Goal: Use online tool/utility: Utilize a website feature to perform a specific function

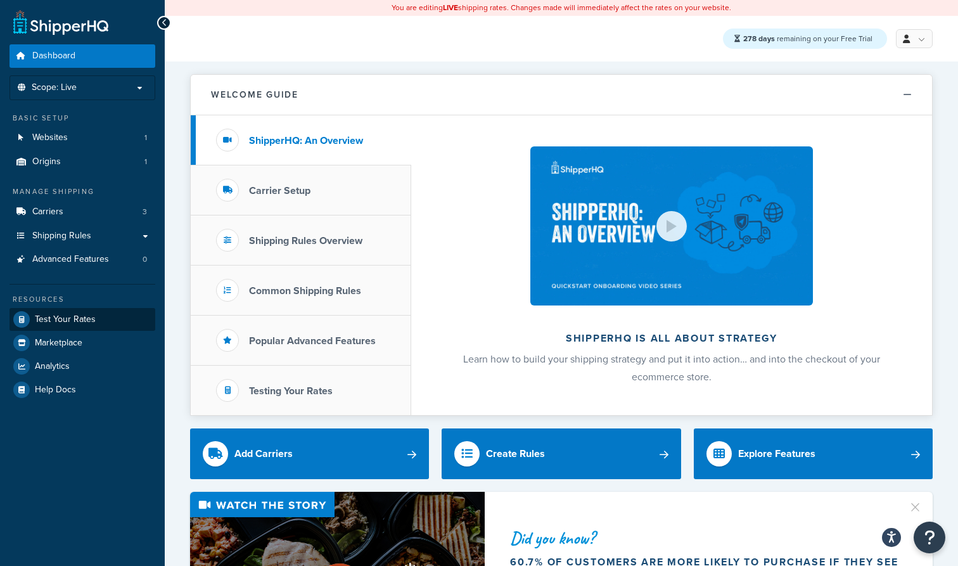
click at [95, 318] on link "Test Your Rates" at bounding box center [83, 319] width 146 height 23
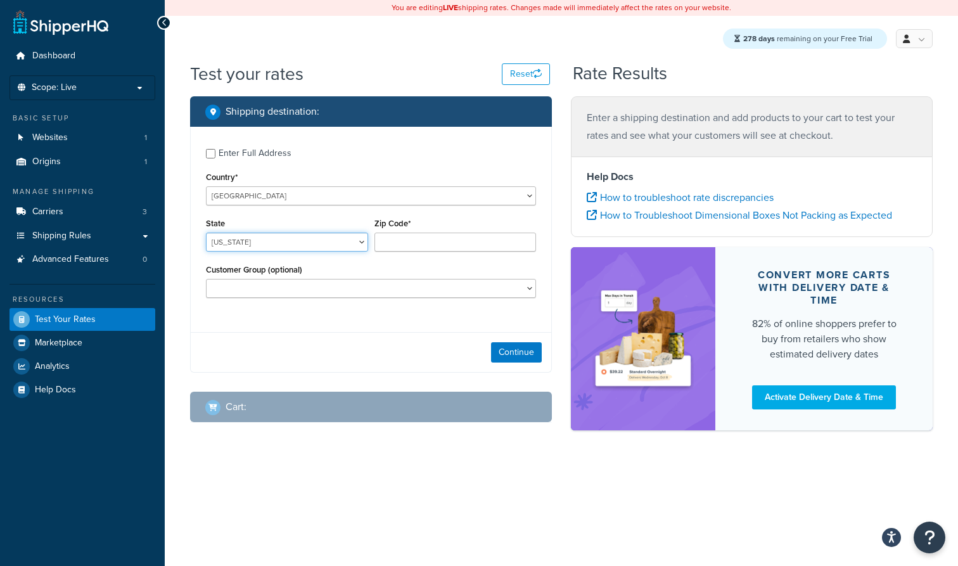
select select "CA"
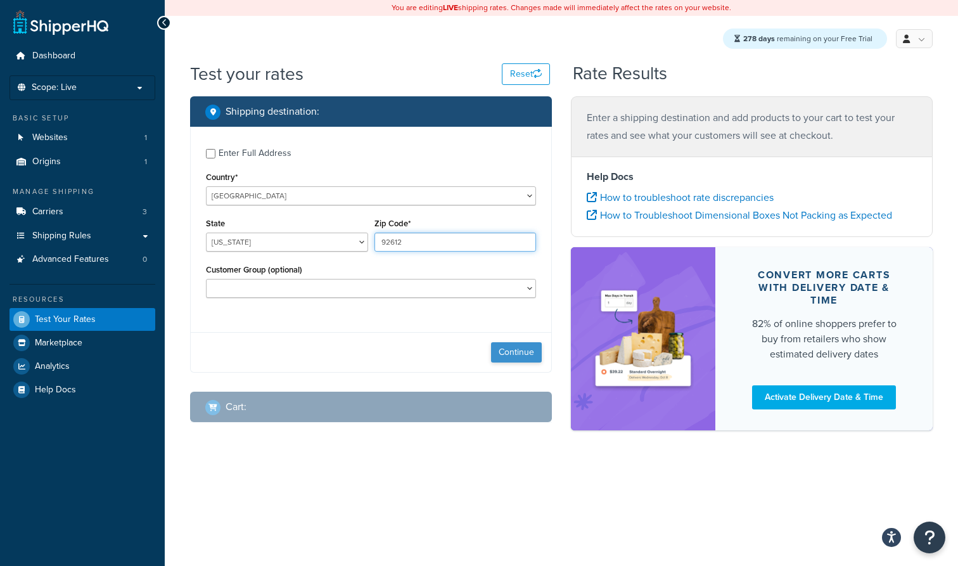
type input "92612"
click at [505, 355] on button "Continue" at bounding box center [516, 352] width 51 height 20
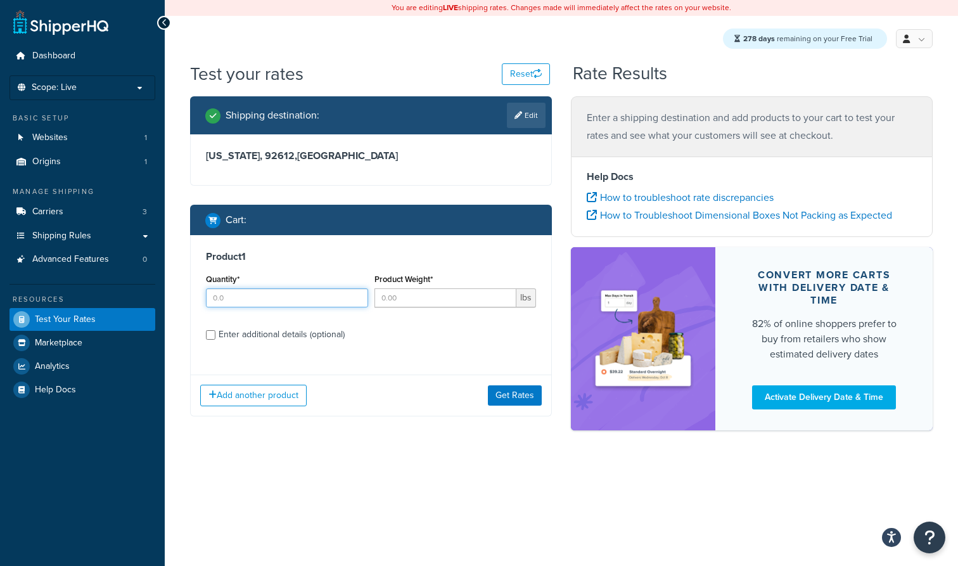
click at [301, 298] on input "Quantity*" at bounding box center [287, 297] width 162 height 19
type input "2"
click at [402, 303] on input "Product Weight*" at bounding box center [445, 297] width 143 height 19
type input "3"
click at [515, 407] on div "Add another product Get Rates" at bounding box center [371, 394] width 360 height 41
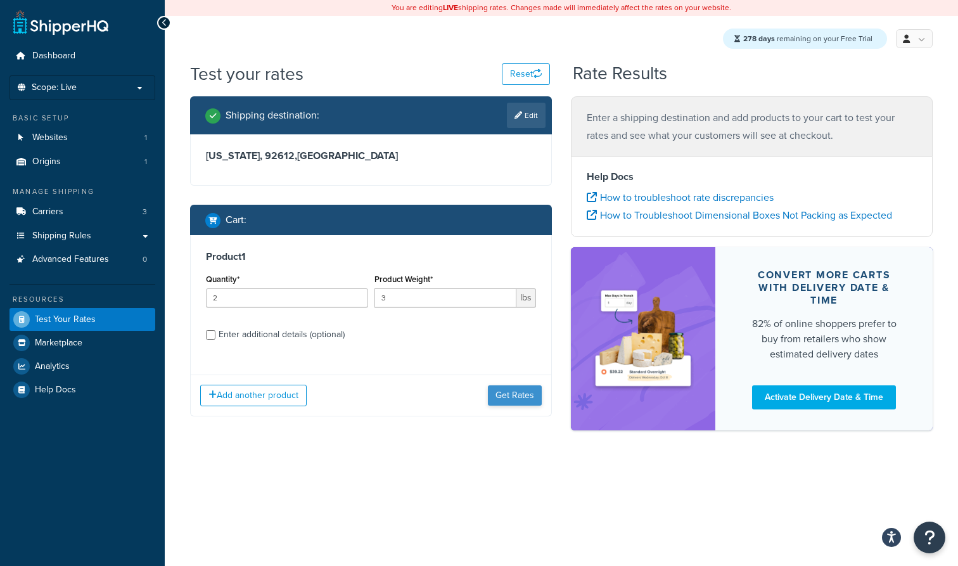
click at [525, 399] on button "Get Rates" at bounding box center [515, 395] width 54 height 20
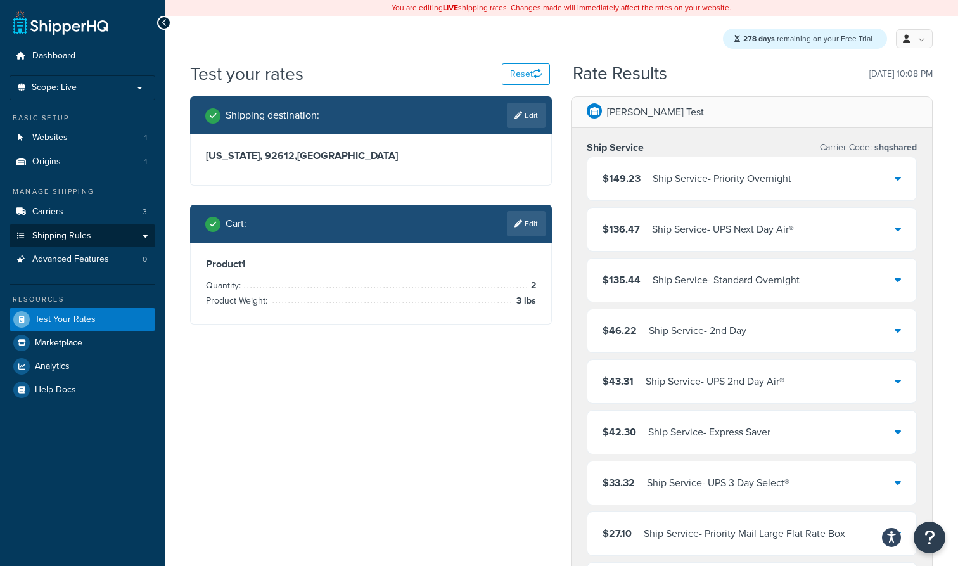
click at [59, 231] on span "Shipping Rules" at bounding box center [61, 236] width 59 height 11
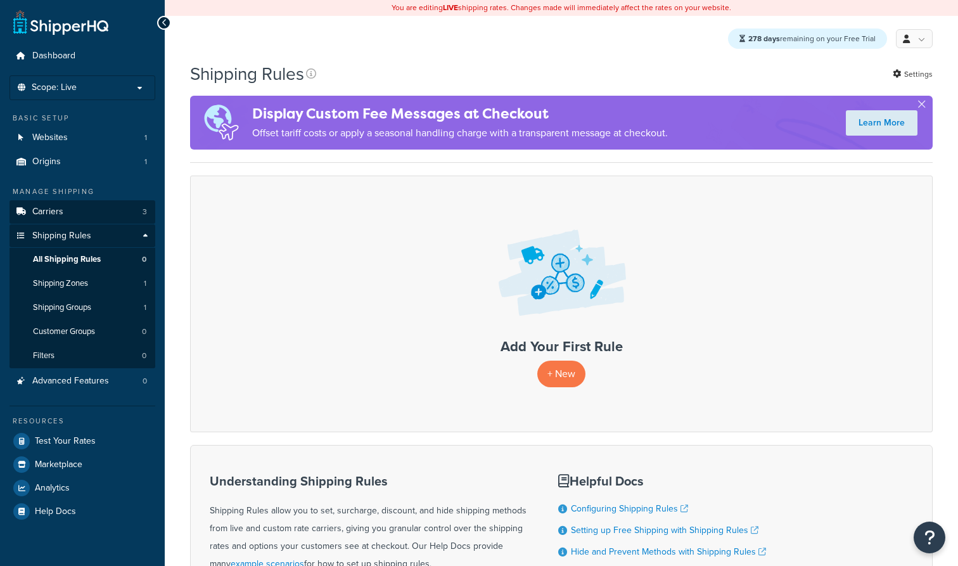
click at [81, 210] on link "Carriers 3" at bounding box center [83, 211] width 146 height 23
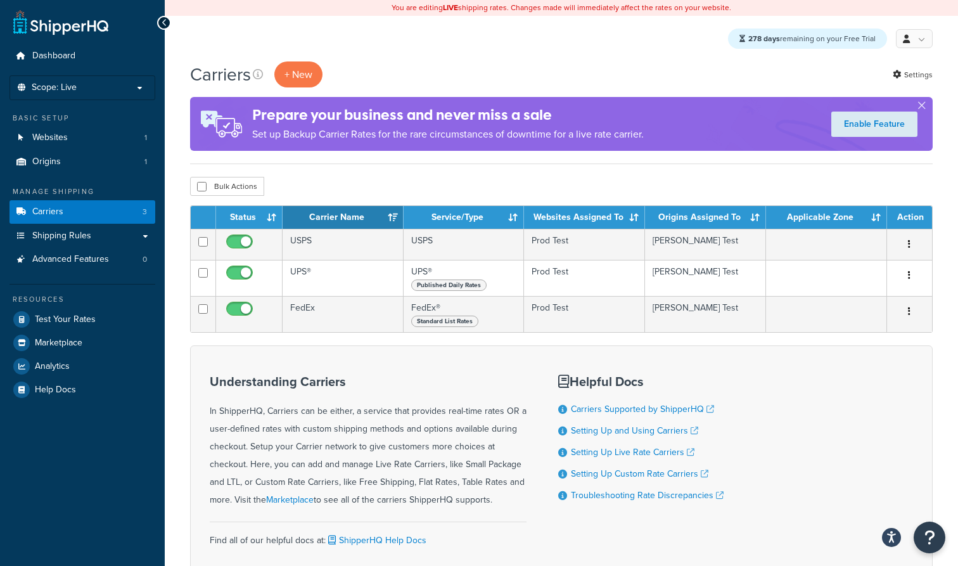
click at [81, 210] on link "Carriers 3" at bounding box center [83, 211] width 146 height 23
click at [75, 254] on span "Advanced Features" at bounding box center [70, 259] width 77 height 11
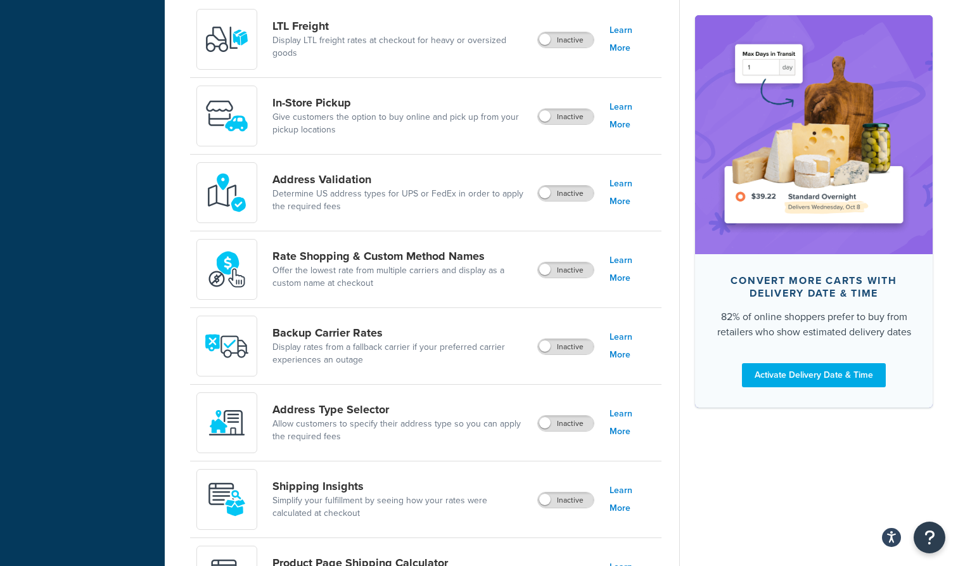
scroll to position [536, 0]
click at [573, 271] on label "Inactive" at bounding box center [566, 268] width 56 height 15
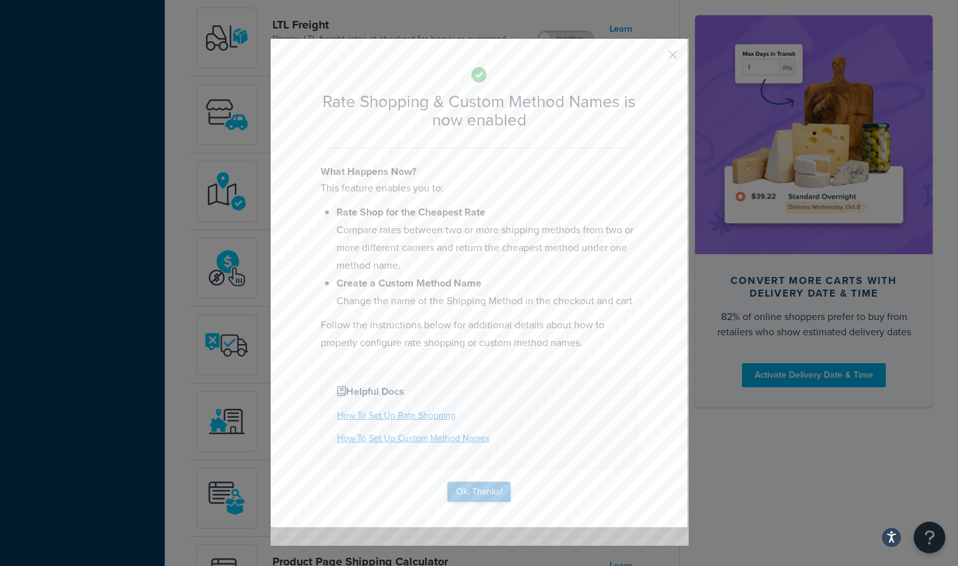
click at [490, 487] on button "Ok, Thanks!" at bounding box center [478, 491] width 63 height 20
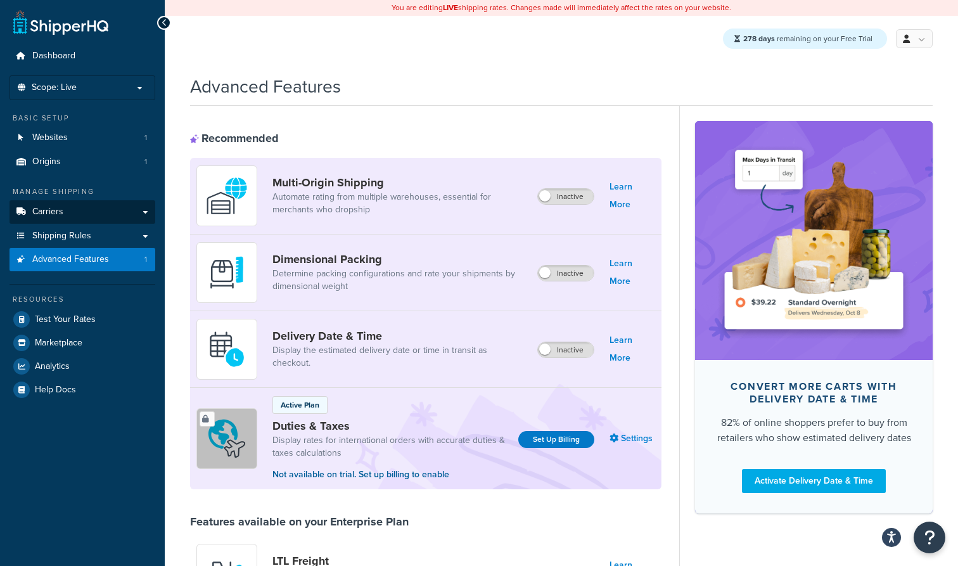
scroll to position [0, 0]
click at [75, 206] on link "Carriers" at bounding box center [83, 211] width 146 height 23
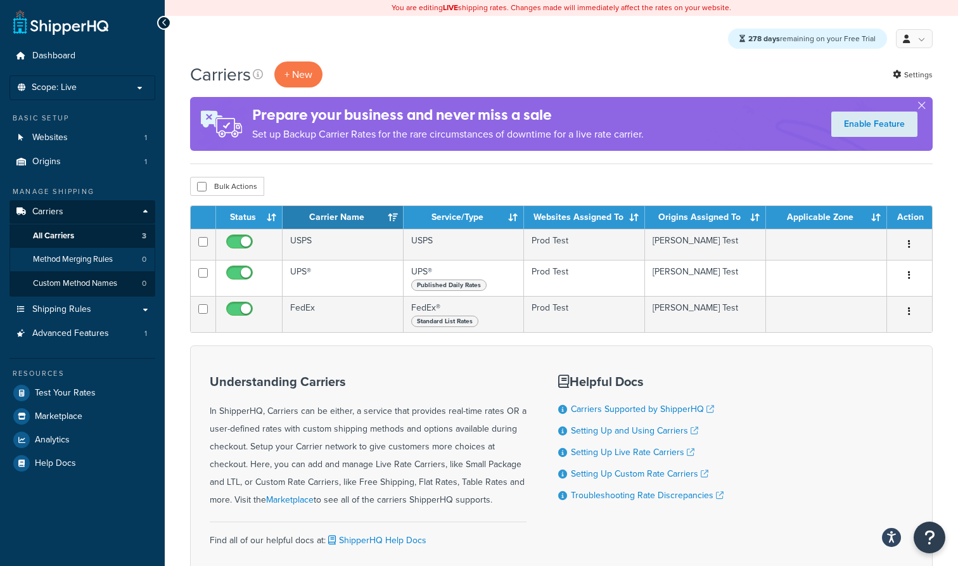
click at [75, 262] on link "Method Merging Rules 0" at bounding box center [83, 259] width 146 height 23
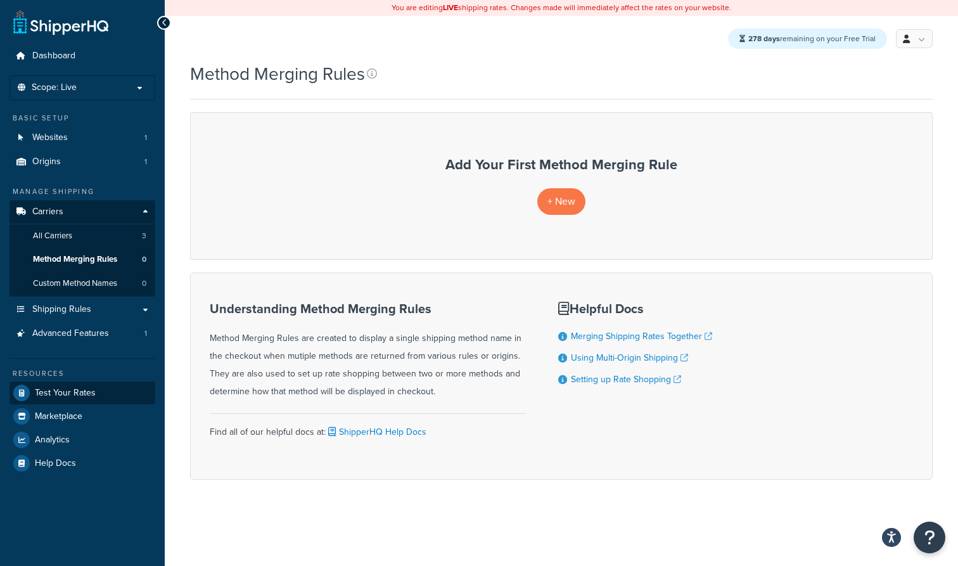
click at [99, 388] on link "Test Your Rates" at bounding box center [83, 392] width 146 height 23
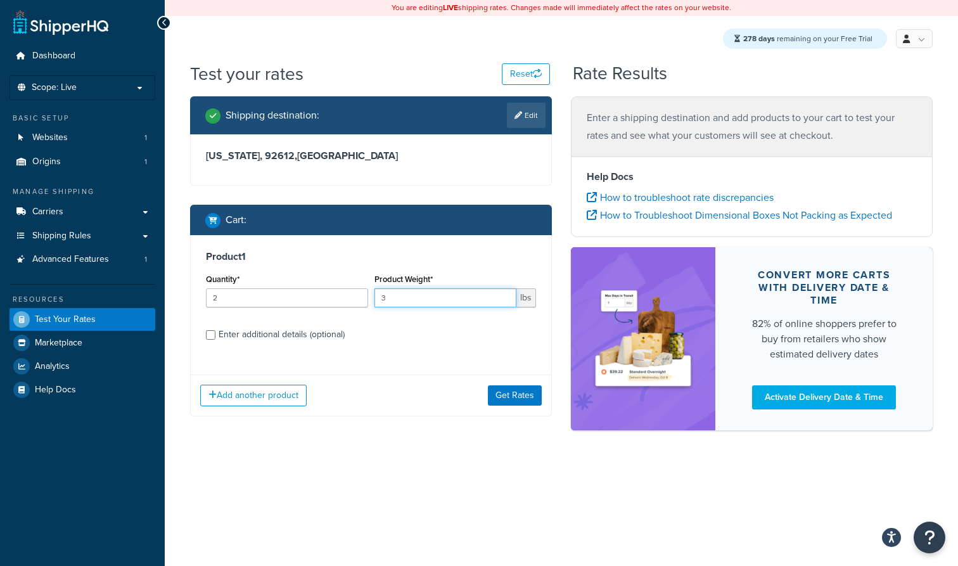
click at [404, 299] on input "3" at bounding box center [445, 297] width 143 height 19
type input "2"
click at [537, 401] on button "Get Rates" at bounding box center [515, 395] width 54 height 20
